Goal: Transaction & Acquisition: Purchase product/service

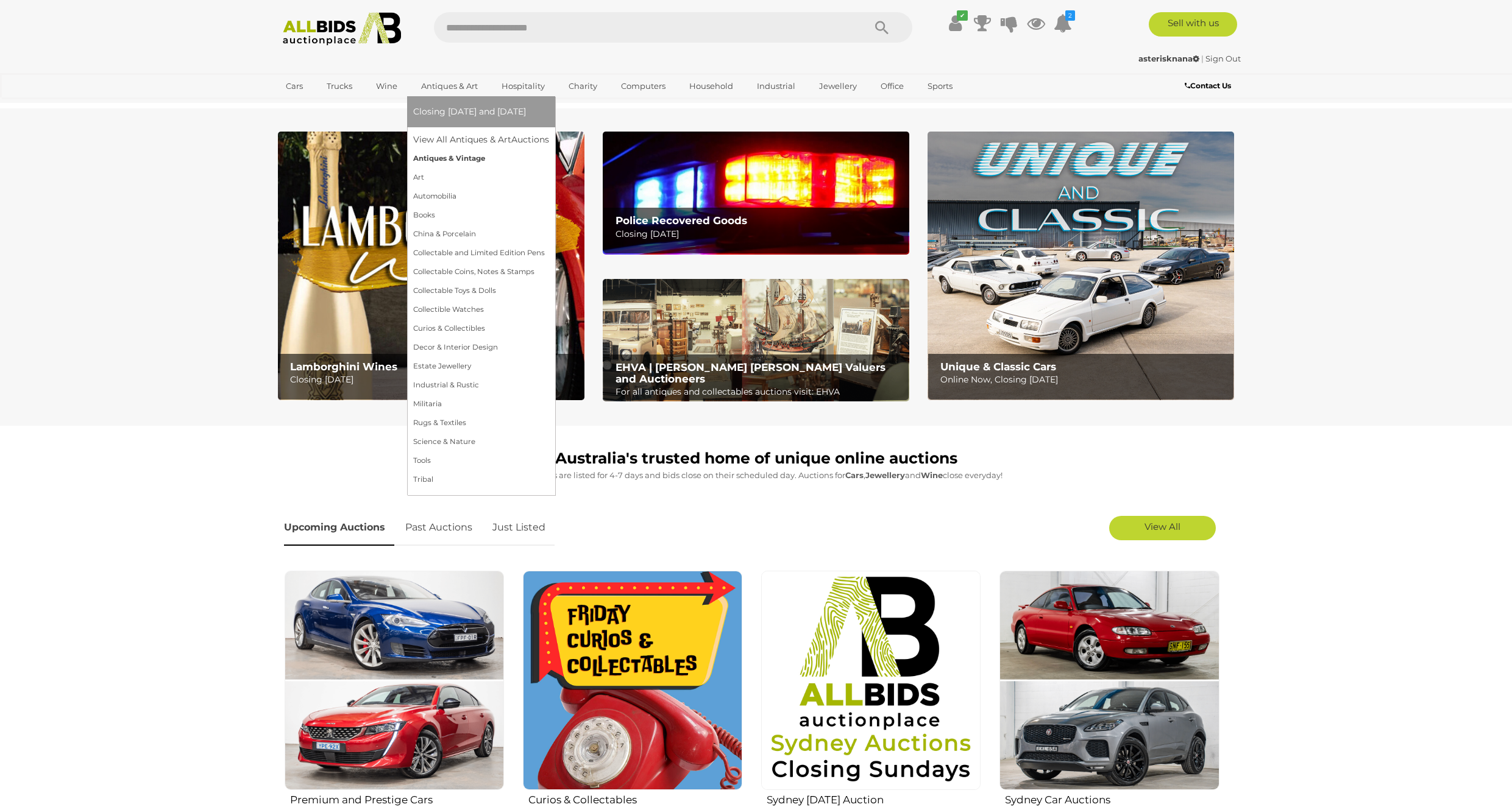
click at [452, 160] on link "Antiques & Vintage" at bounding box center [481, 158] width 136 height 19
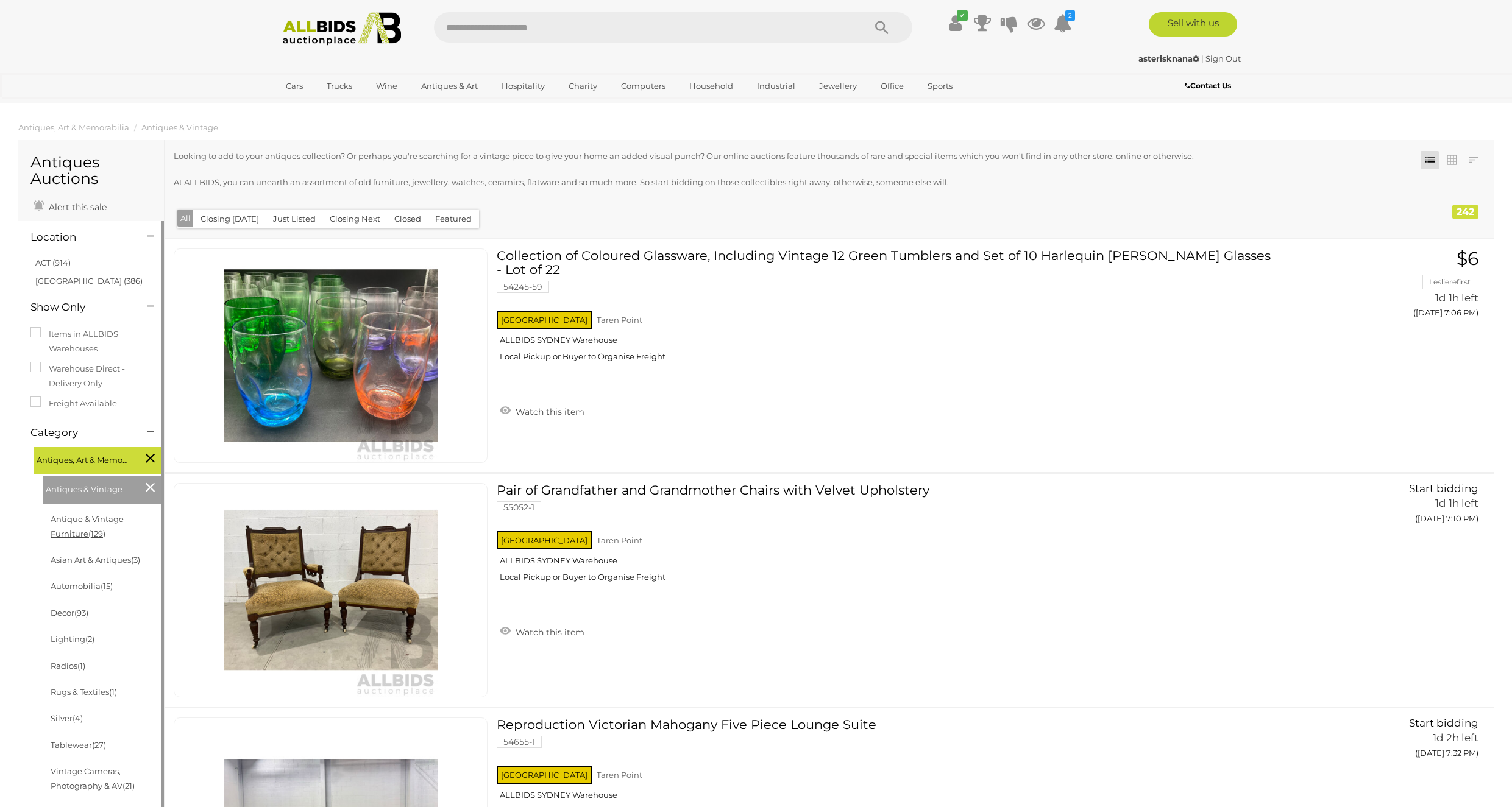
click at [124, 522] on link "Antique & Vintage Furniture (129)" at bounding box center [87, 526] width 73 height 24
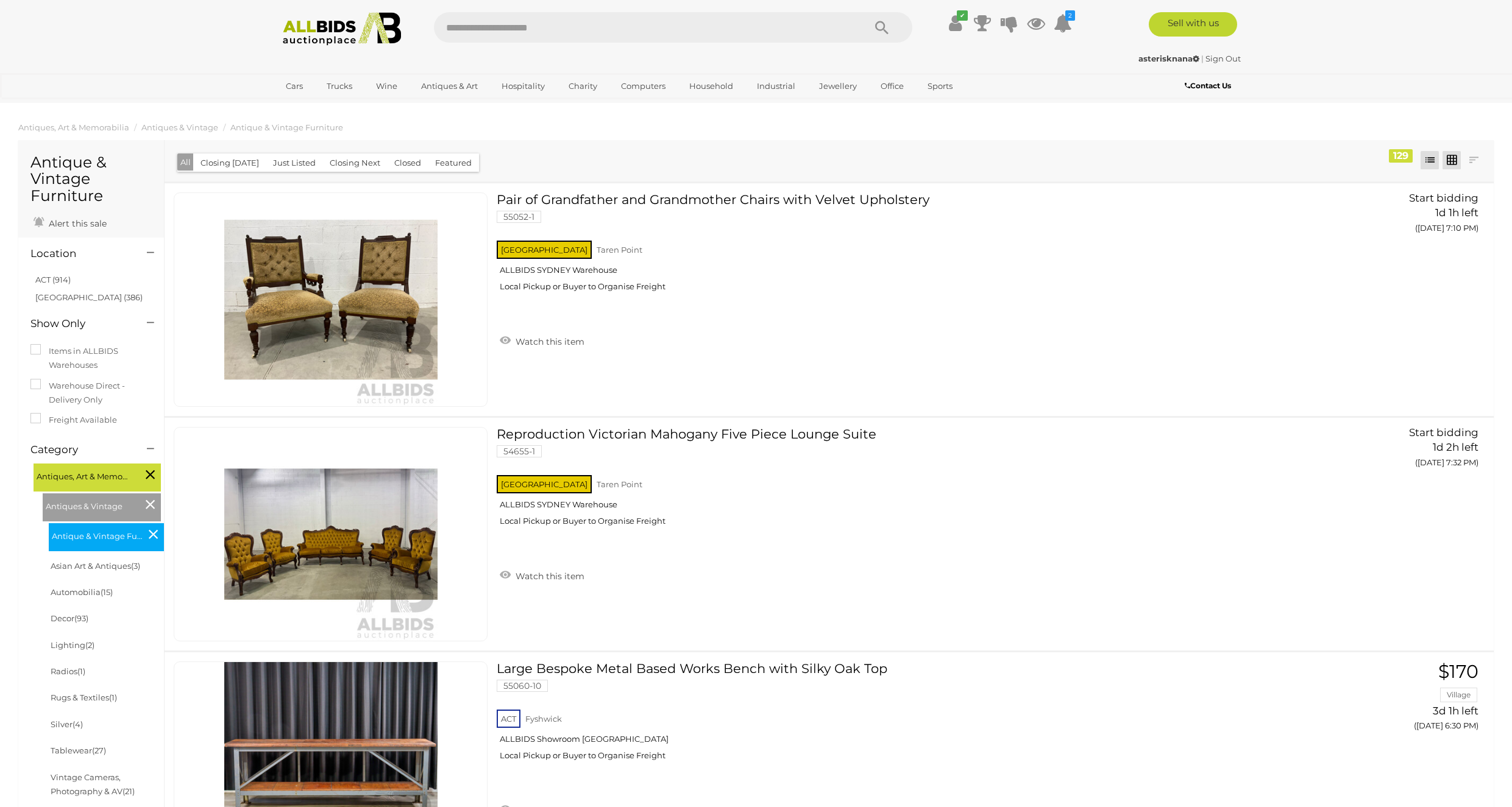
click at [1453, 161] on link at bounding box center [1452, 160] width 18 height 18
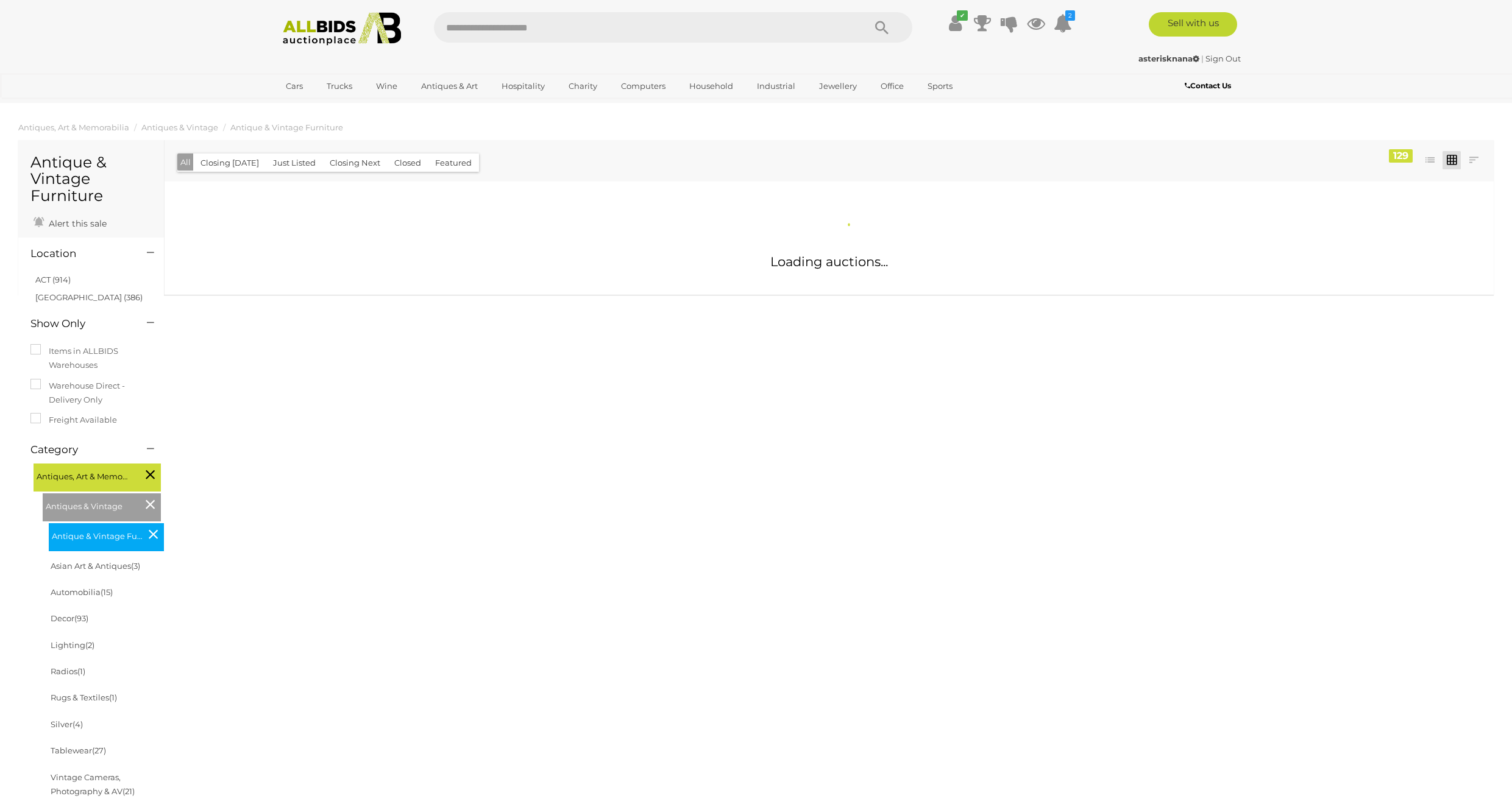
scroll to position [60, 0]
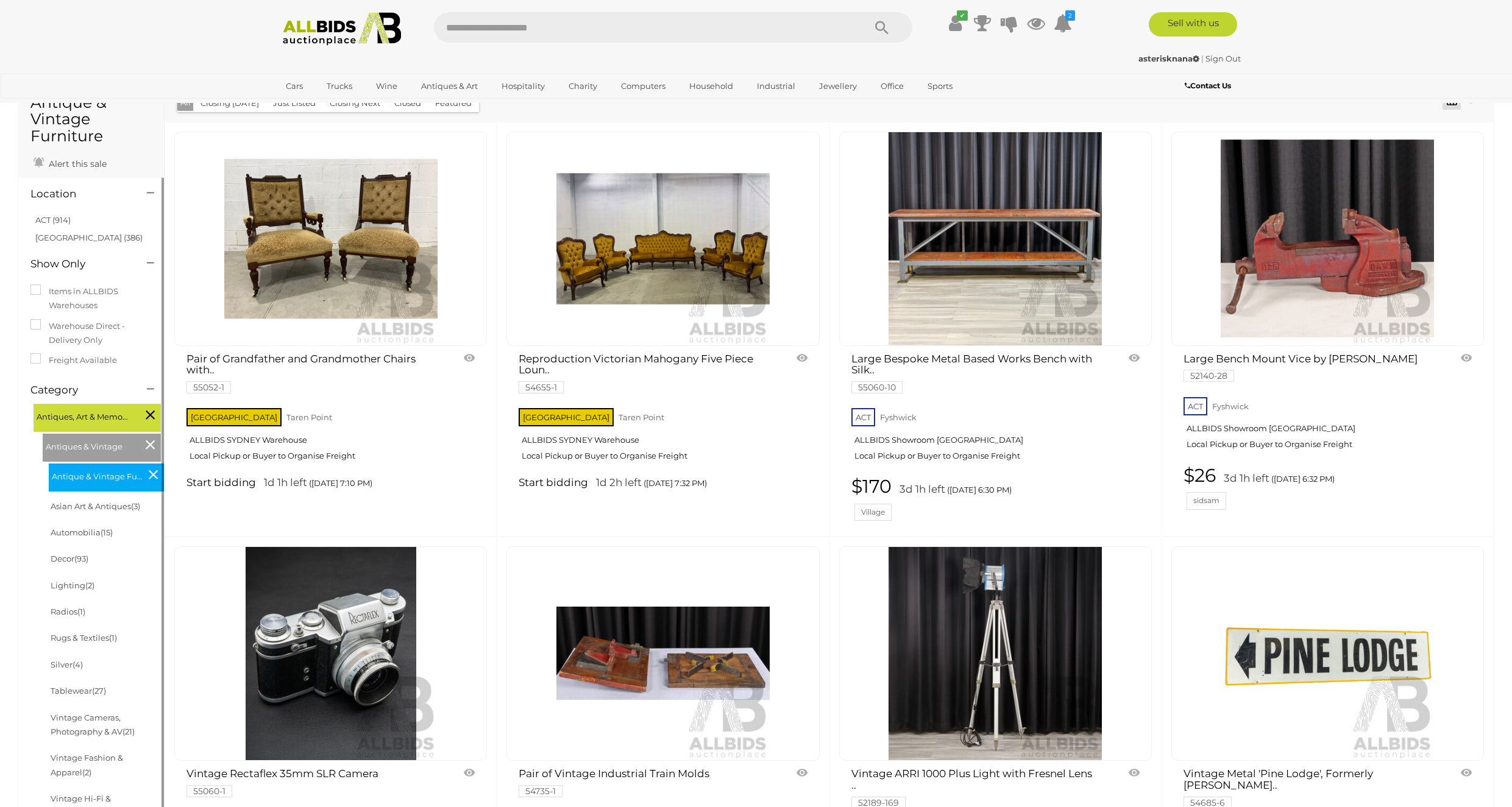
click at [79, 223] on li "ACT (914)" at bounding box center [93, 220] width 118 height 18
click at [67, 220] on link "ACT (914)" at bounding box center [52, 220] width 35 height 10
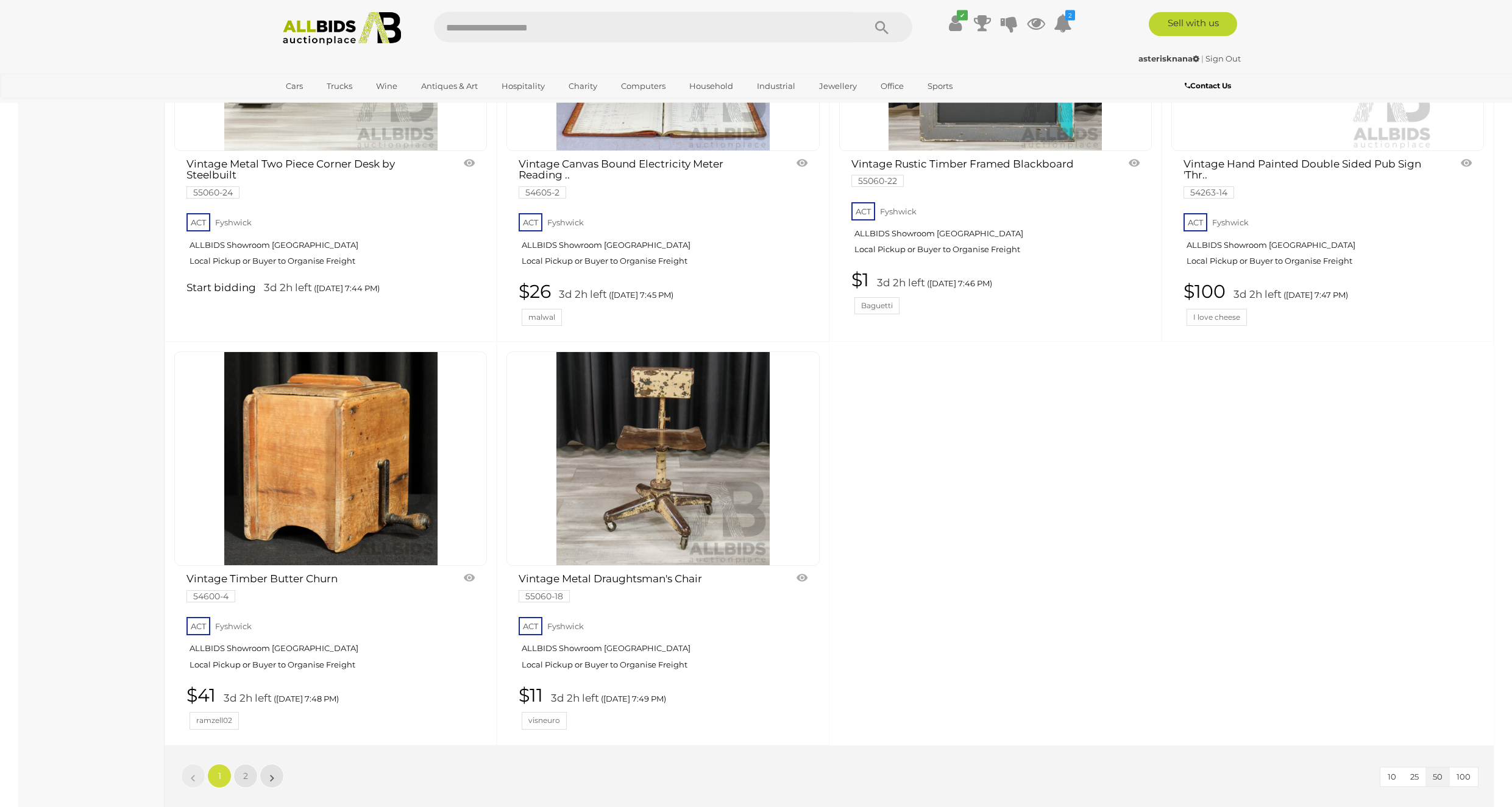
scroll to position [4842, 0]
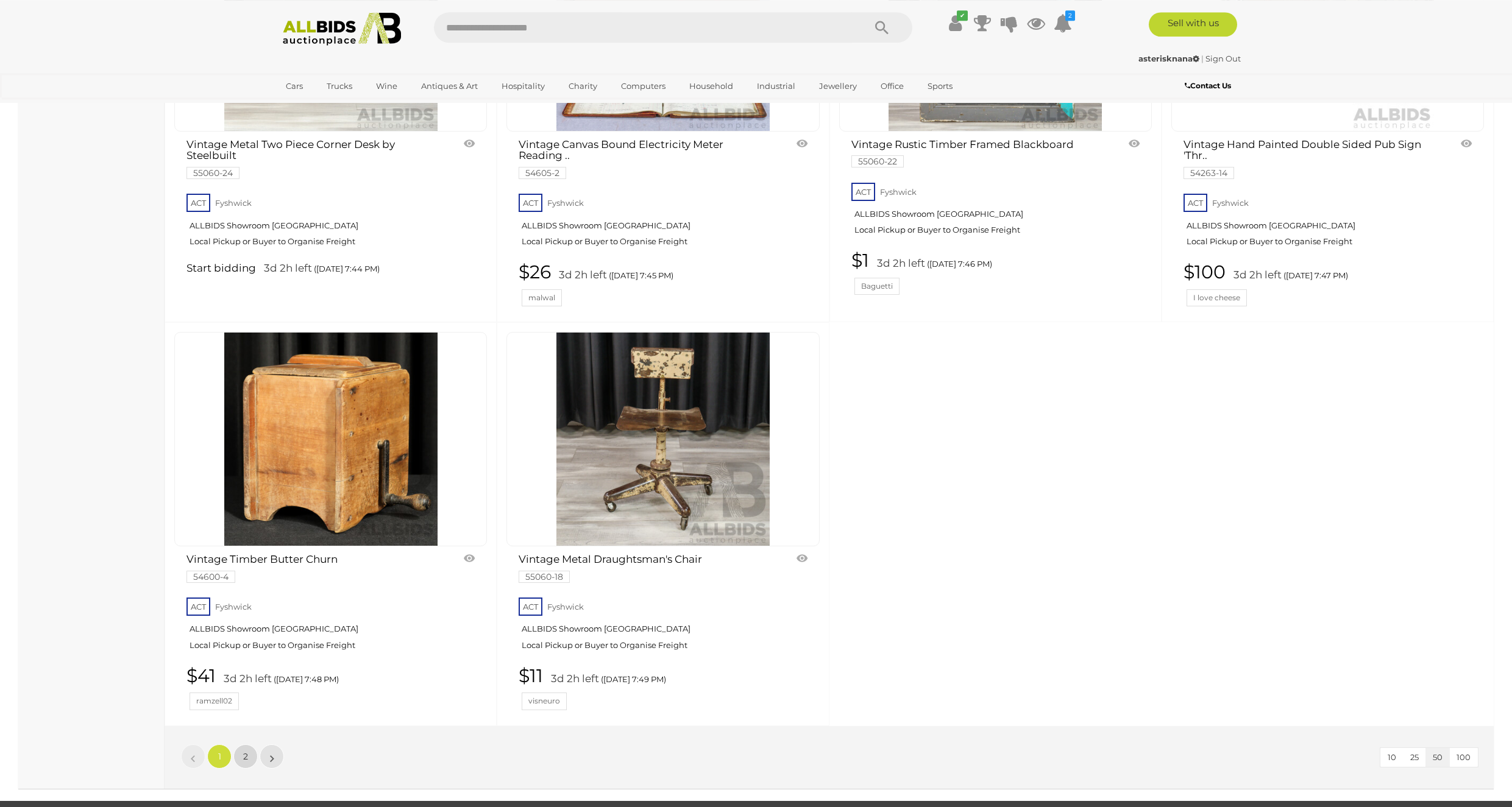
click at [241, 755] on link "2" at bounding box center [245, 757] width 25 height 25
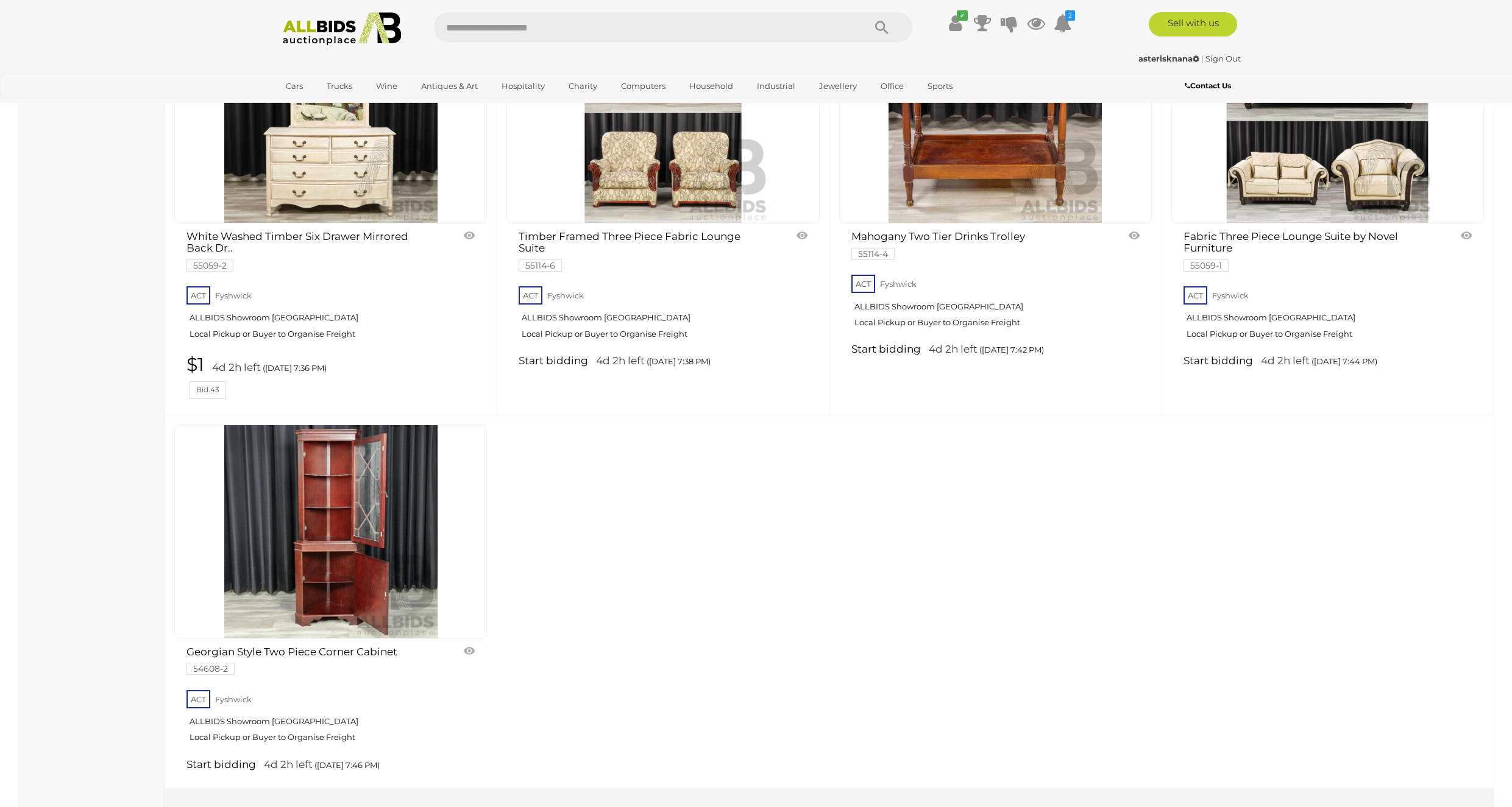
scroll to position [4698, 0]
